Goal: Information Seeking & Learning: Check status

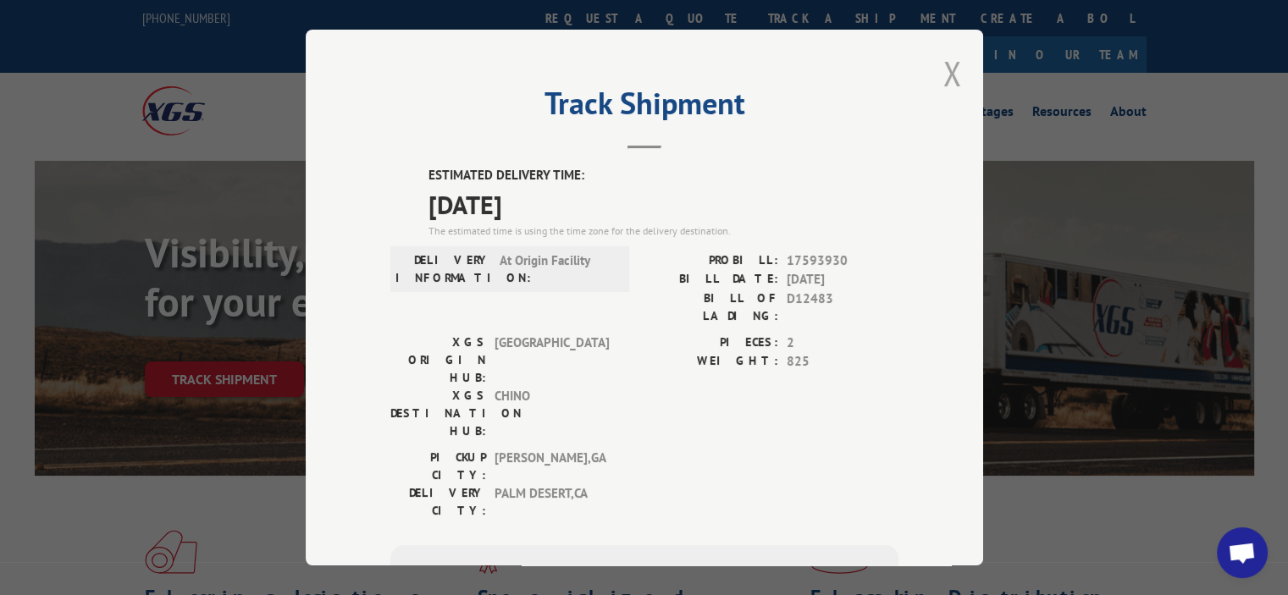
drag, startPoint x: 0, startPoint y: 0, endPoint x: 937, endPoint y: 75, distance: 940.3
click at [952, 69] on div "Track Shipment ESTIMATED DELIVERY TIME: [DATE] The estimated time is using the …" at bounding box center [644, 298] width 677 height 536
click at [947, 78] on button "Close modal" at bounding box center [952, 73] width 19 height 45
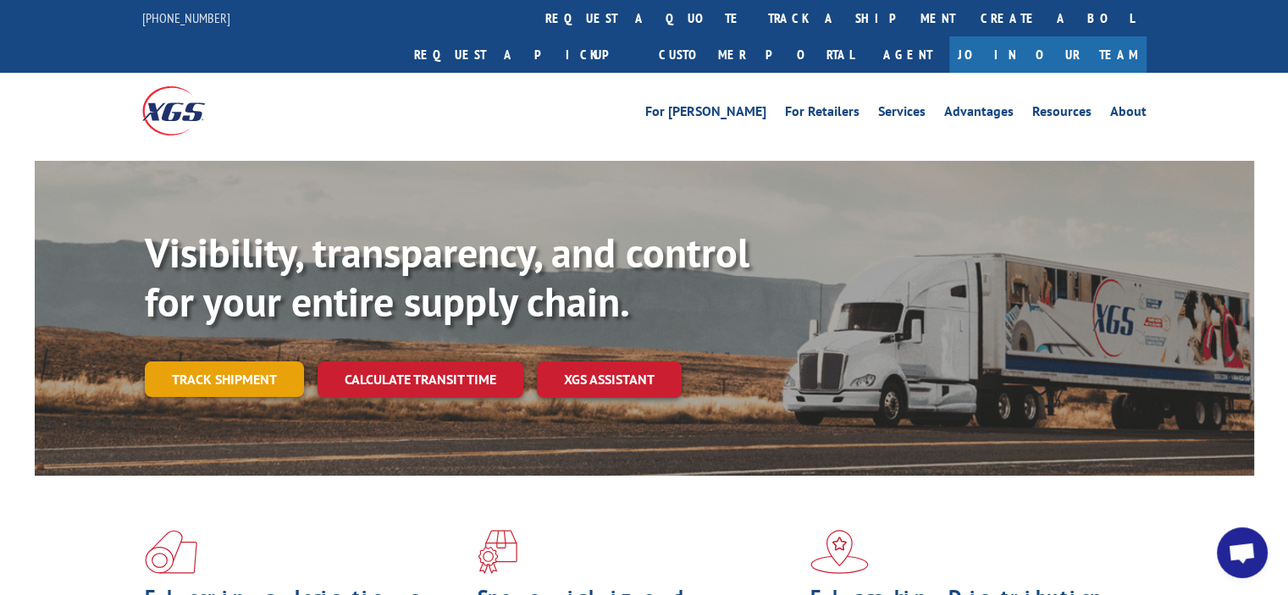
click at [222, 362] on link "Track shipment" at bounding box center [224, 380] width 159 height 36
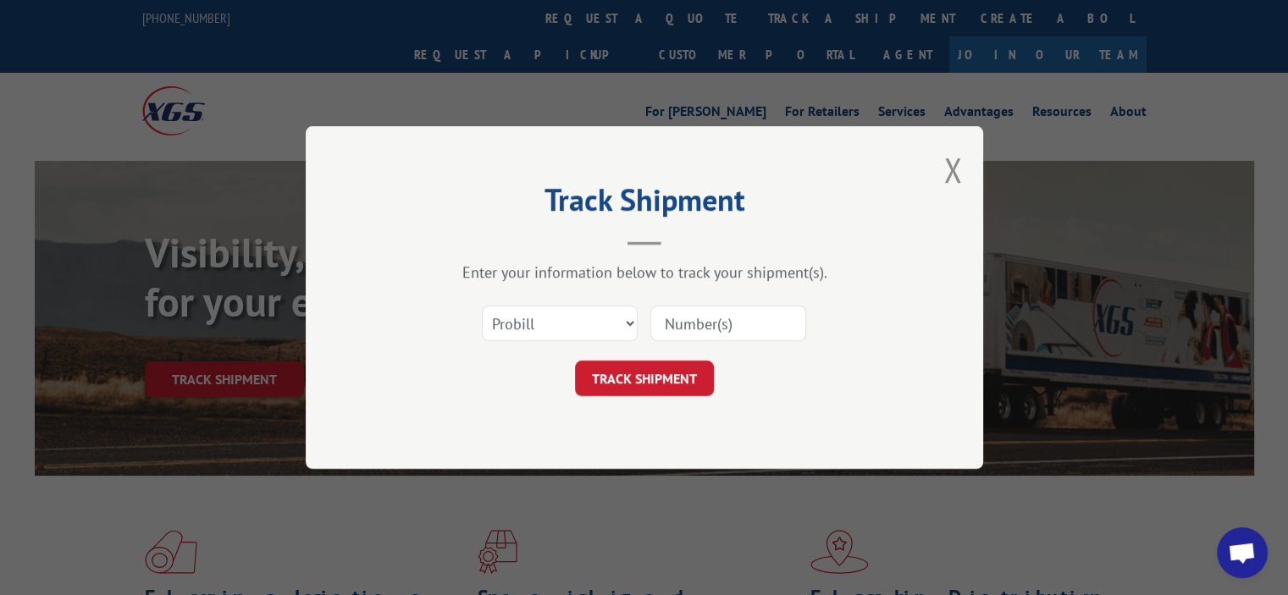
click at [781, 337] on input at bounding box center [728, 324] width 156 height 36
paste input "17596531"
type input "17596531"
click at [660, 379] on button "TRACK SHIPMENT" at bounding box center [644, 379] width 139 height 36
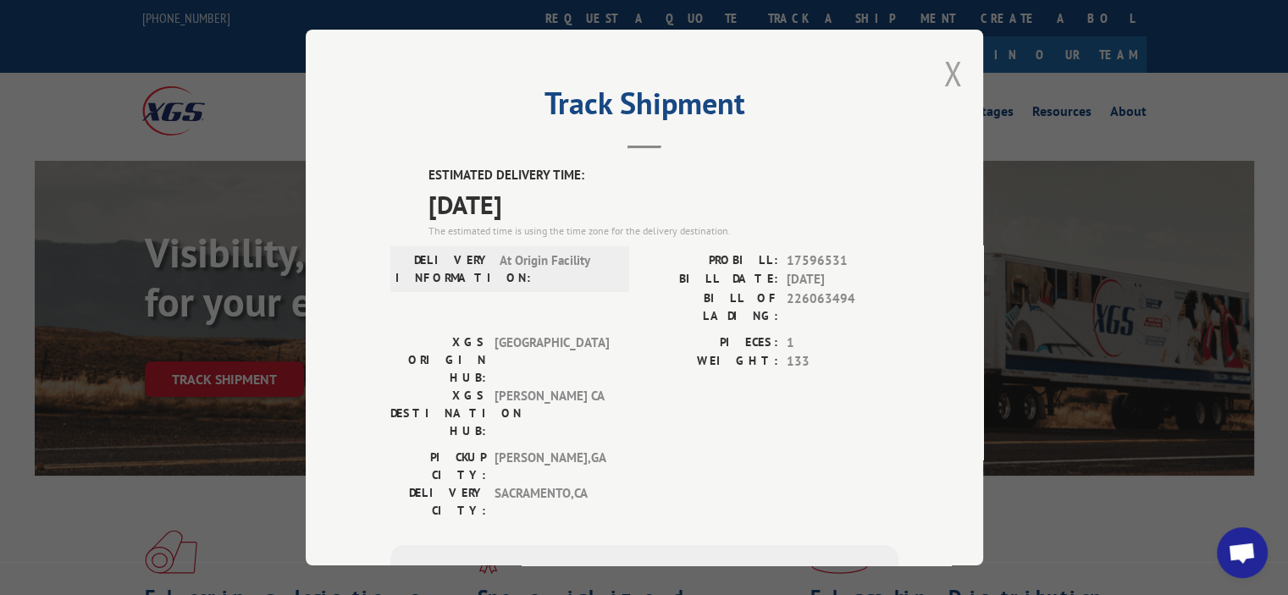
click at [947, 71] on button "Close modal" at bounding box center [952, 73] width 19 height 45
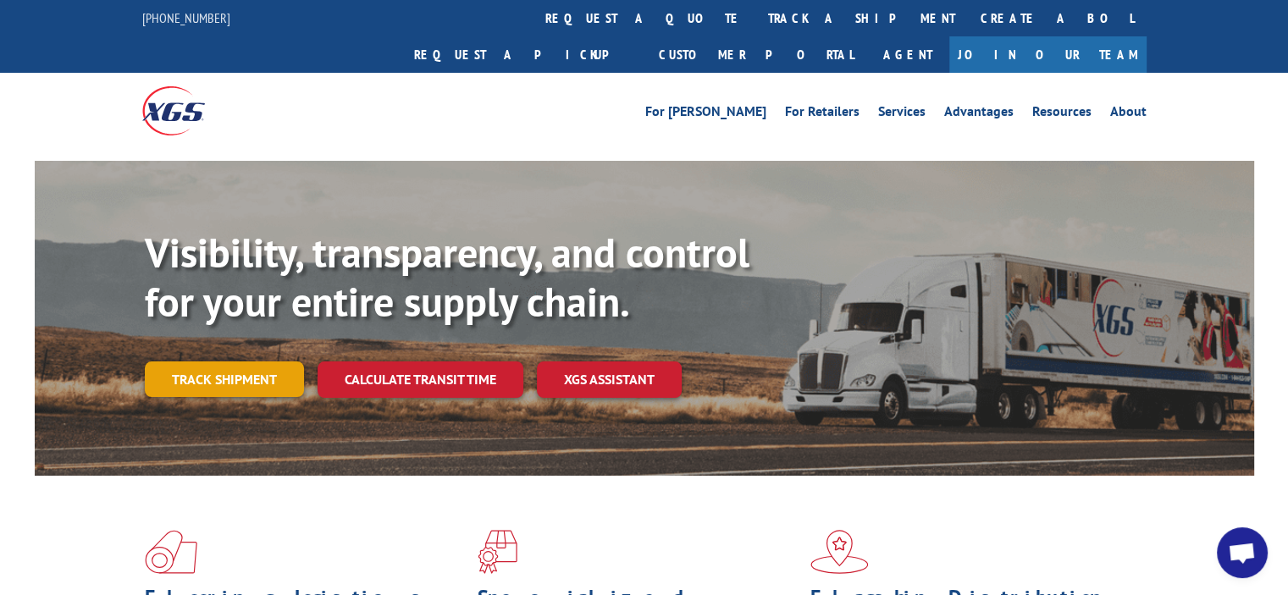
click at [252, 362] on link "Track shipment" at bounding box center [224, 380] width 159 height 36
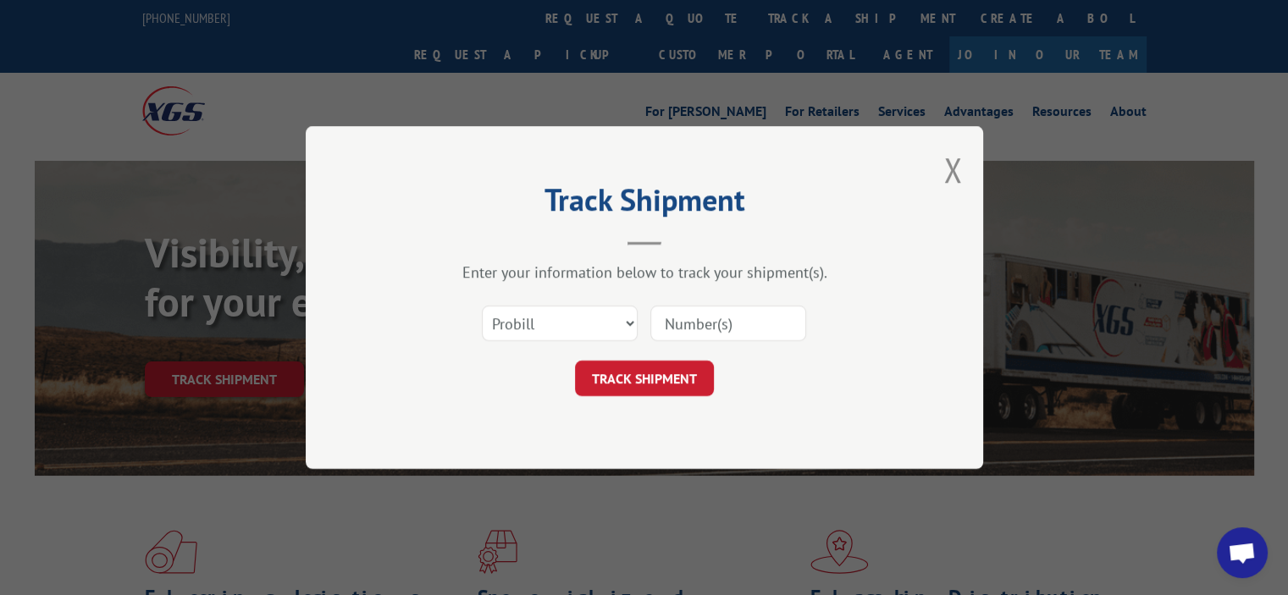
click at [715, 325] on input at bounding box center [728, 324] width 156 height 36
paste input "17593194"
type input "17593194"
click at [604, 373] on button "TRACK SHIPMENT" at bounding box center [644, 379] width 139 height 36
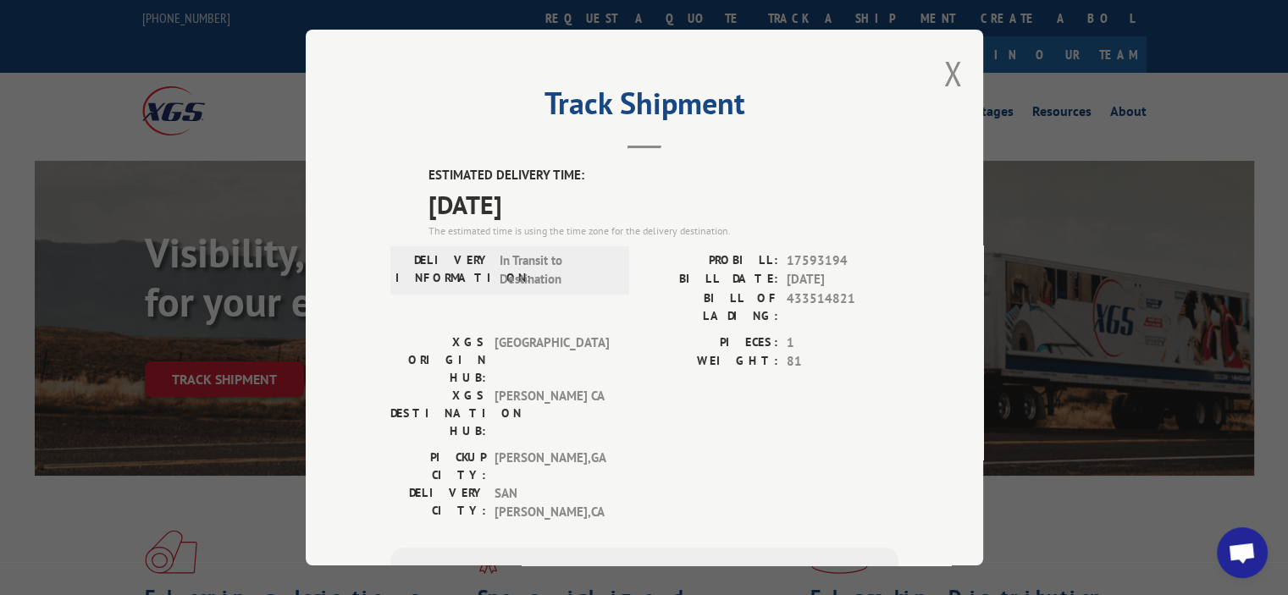
click at [533, 387] on span "[PERSON_NAME] CA" at bounding box center [551, 413] width 114 height 53
